Goal: Task Accomplishment & Management: Manage account settings

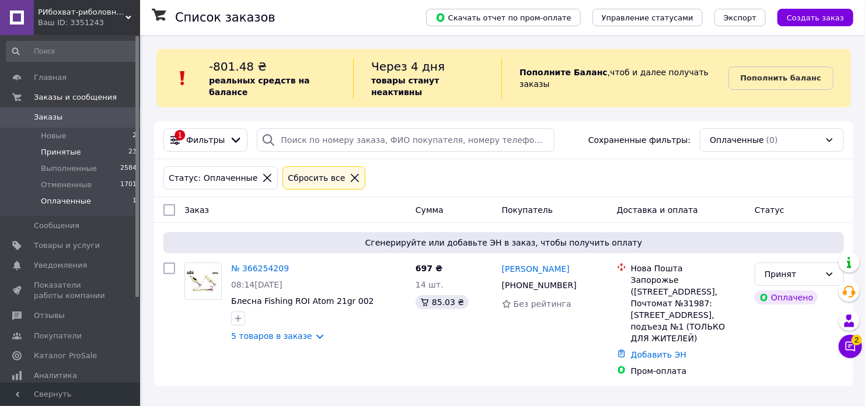
click at [71, 156] on span "Принятые" at bounding box center [61, 152] width 40 height 11
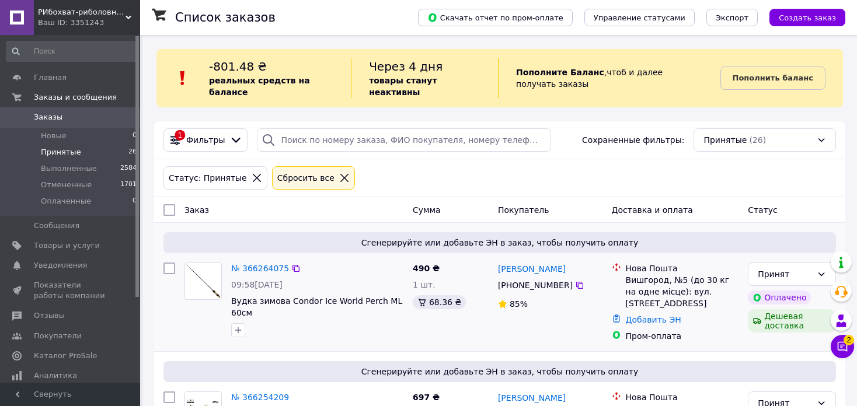
click at [588, 284] on div "Сергій Дяченко +380 50 744 89 33 85%" at bounding box center [550, 302] width 114 height 89
click at [37, 265] on span "Уведомления" at bounding box center [60, 265] width 53 height 11
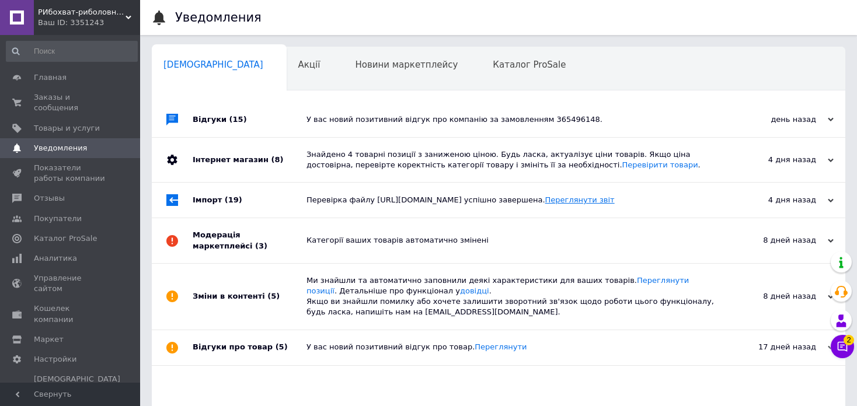
click at [615, 200] on link "Переглянути звіт" at bounding box center [579, 200] width 69 height 9
